Goal: Task Accomplishment & Management: Manage account settings

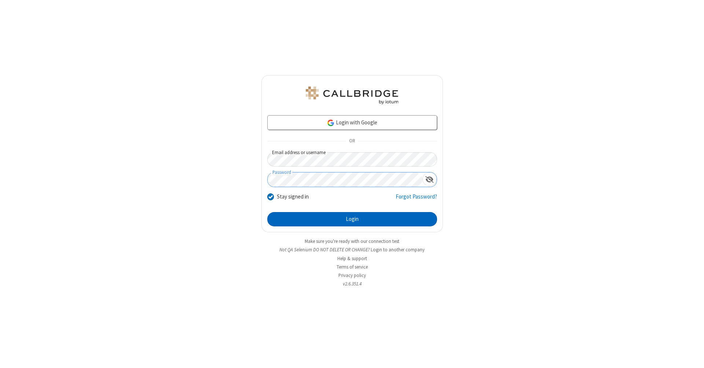
click at [352, 219] on button "Login" at bounding box center [352, 219] width 170 height 15
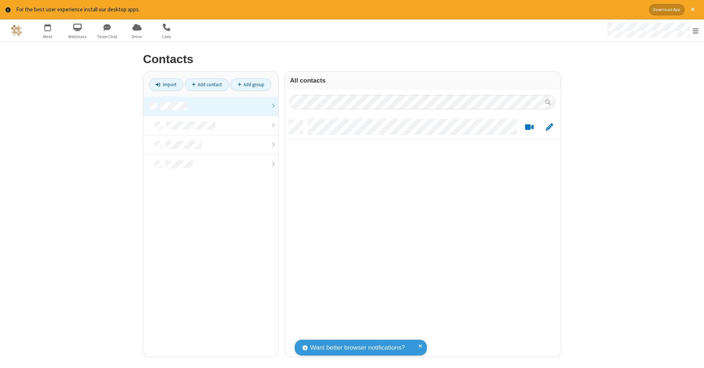
scroll to position [6, 6]
click at [211, 106] on link at bounding box center [210, 105] width 135 height 19
click at [207, 84] on link "Add contact" at bounding box center [207, 84] width 44 height 12
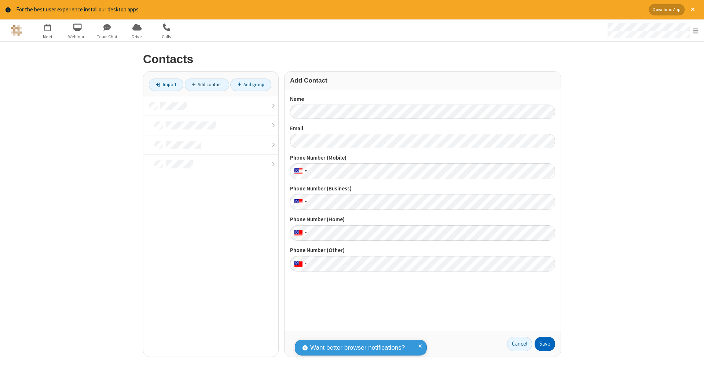
click at [545, 344] on button "Save" at bounding box center [545, 344] width 21 height 15
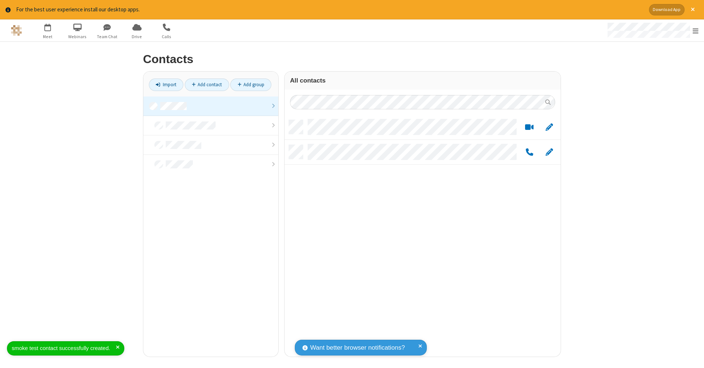
scroll to position [237, 271]
